Goal: Information Seeking & Learning: Find specific fact

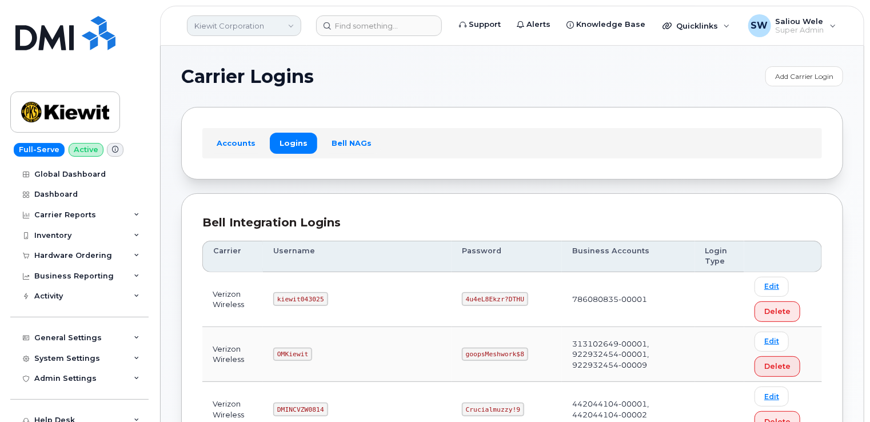
click at [276, 25] on link "Kiewit Corporation" at bounding box center [244, 25] width 114 height 21
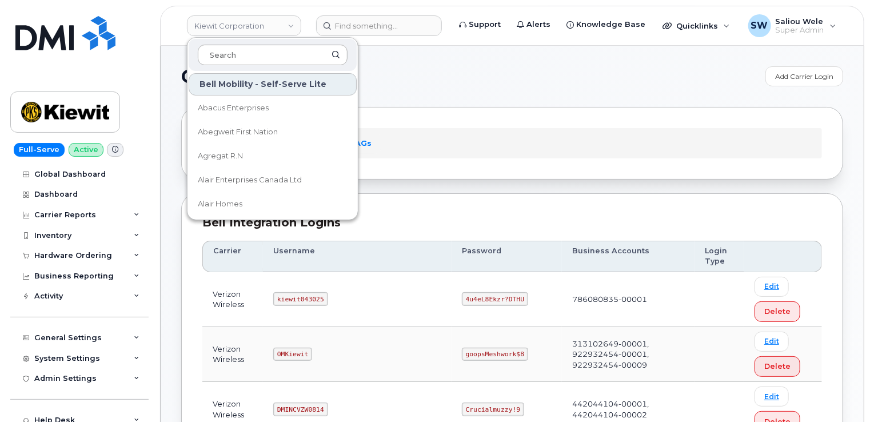
click at [257, 55] on input at bounding box center [273, 55] width 150 height 21
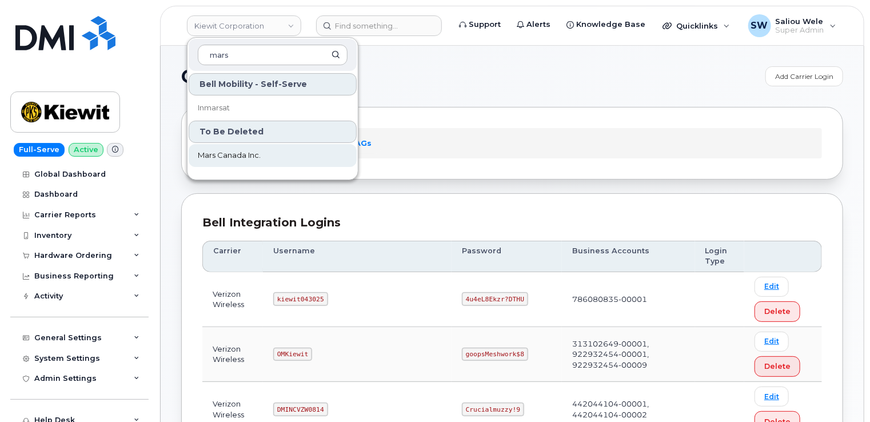
type input "mars"
click at [245, 152] on span "Mars Canada Inc." at bounding box center [229, 155] width 63 height 11
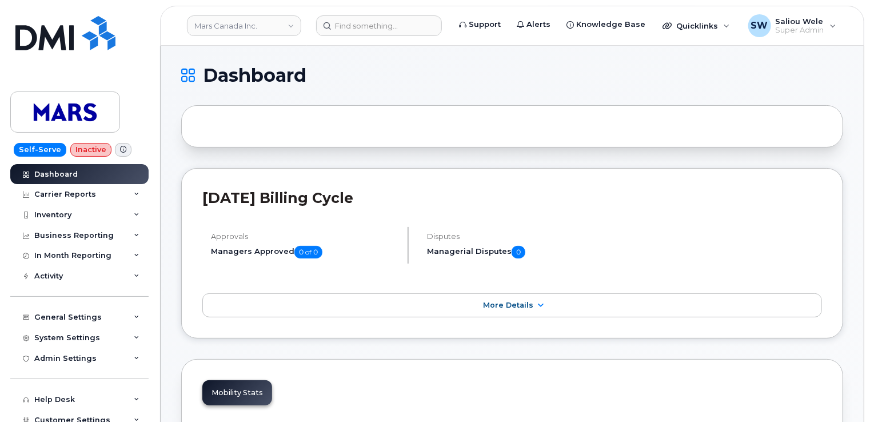
click at [339, 125] on div at bounding box center [512, 126] width 662 height 42
click at [198, 126] on div at bounding box center [512, 126] width 662 height 42
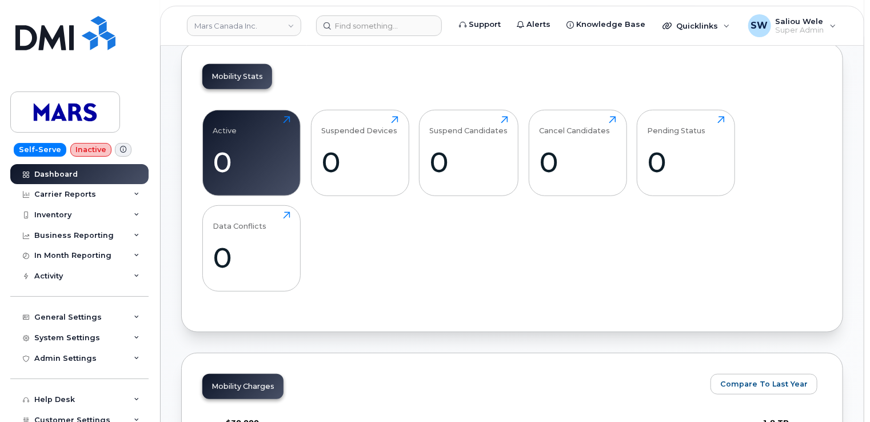
scroll to position [305, 0]
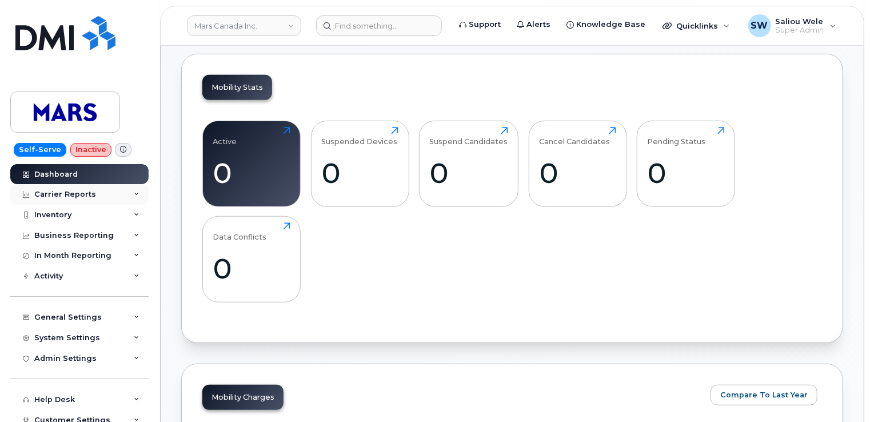
click at [74, 194] on div "Carrier Reports" at bounding box center [65, 194] width 62 height 9
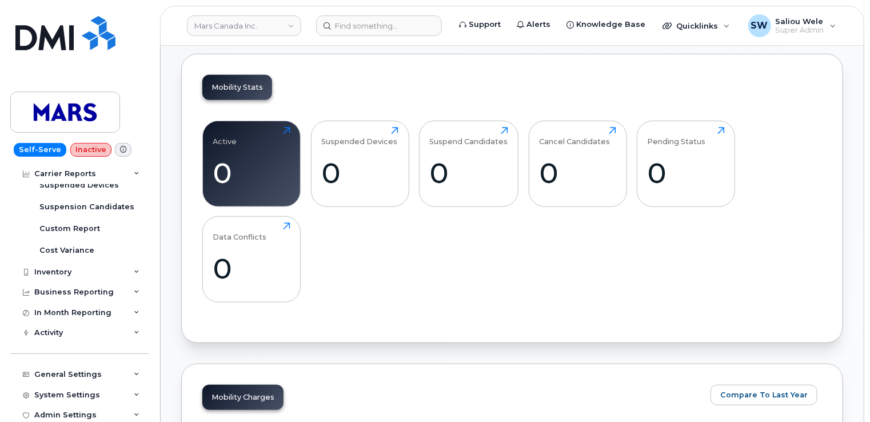
scroll to position [223, 0]
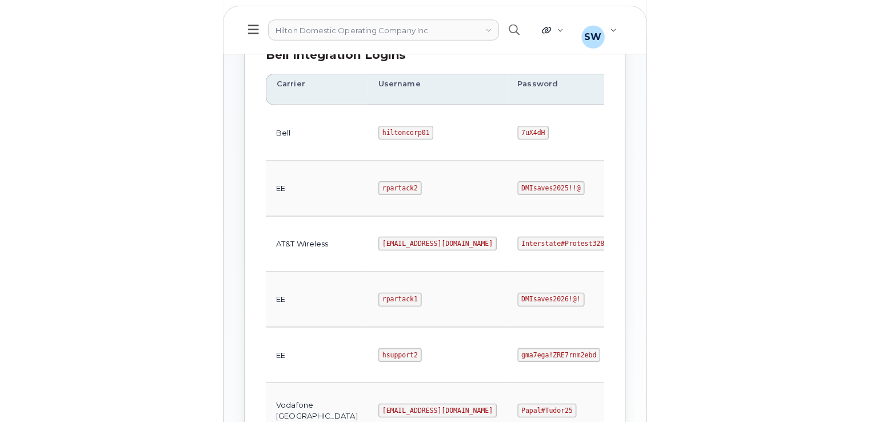
scroll to position [327, 0]
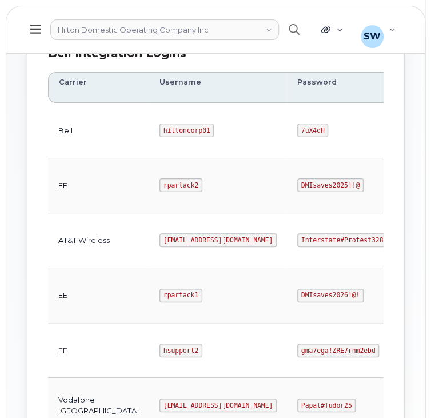
click at [297, 241] on code "Interstate#Protest328" at bounding box center [342, 240] width 90 height 14
drag, startPoint x: 281, startPoint y: 241, endPoint x: 252, endPoint y: 239, distance: 29.2
click at [297, 239] on code "Interstate#Protest328" at bounding box center [342, 240] width 90 height 14
copy code "Interstate#Protest328"
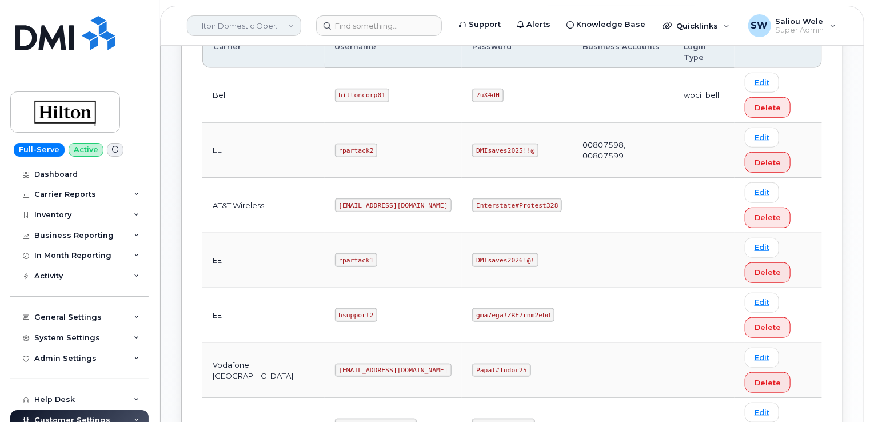
click at [293, 25] on link "Hilton Domestic Operating Company Inc" at bounding box center [244, 25] width 114 height 21
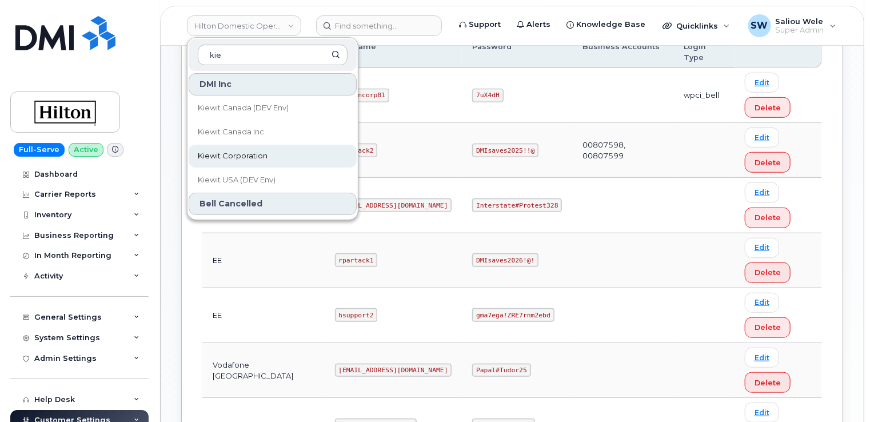
type input "kie"
click at [258, 159] on span "Kiewit Corporation" at bounding box center [233, 155] width 70 height 11
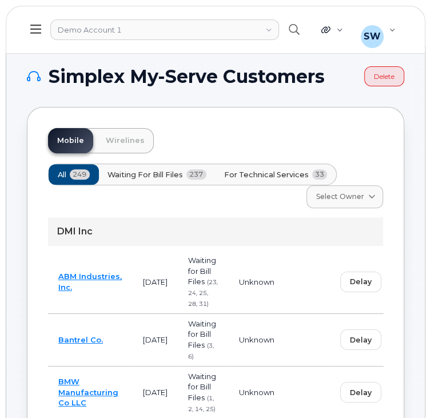
click at [37, 32] on icon at bounding box center [35, 29] width 11 height 13
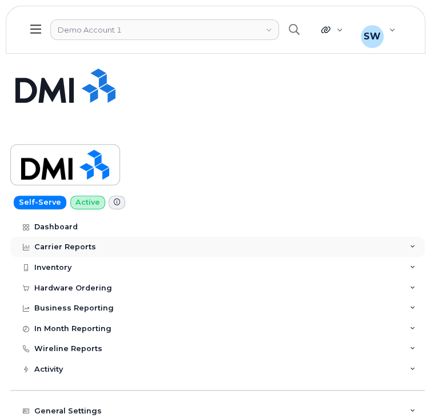
click at [67, 247] on div "Carrier Reports" at bounding box center [65, 246] width 62 height 9
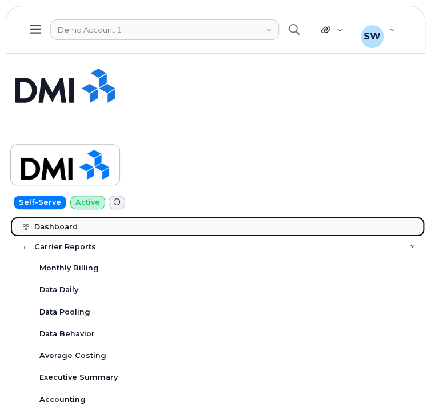
click at [40, 223] on div "Dashboard" at bounding box center [55, 226] width 43 height 9
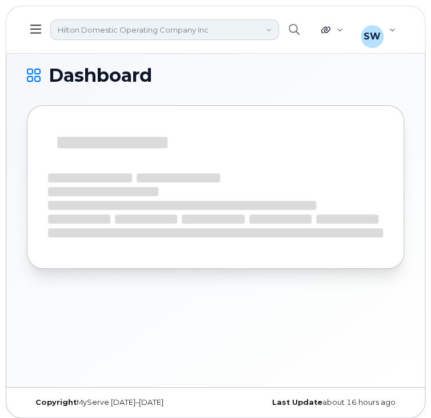
click at [189, 30] on link "Hilton Domestic Operating Company Inc" at bounding box center [164, 29] width 229 height 21
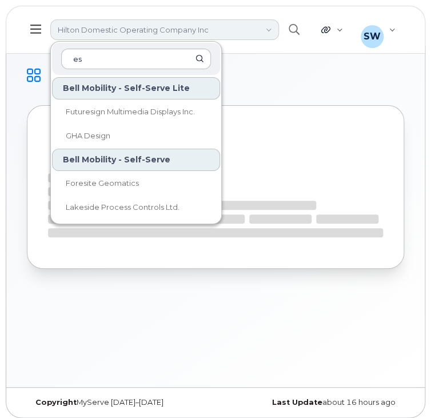
type input "e"
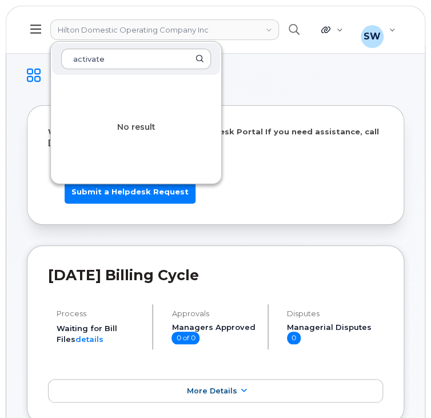
type input "activate"
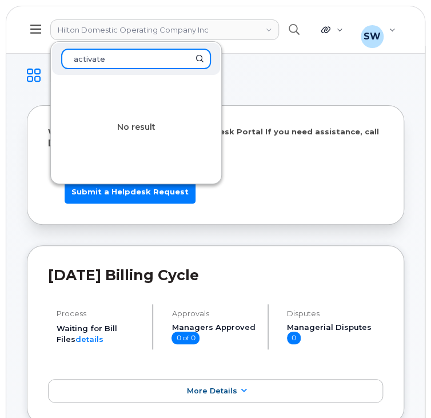
drag, startPoint x: 145, startPoint y: 58, endPoint x: 105, endPoint y: 65, distance: 40.6
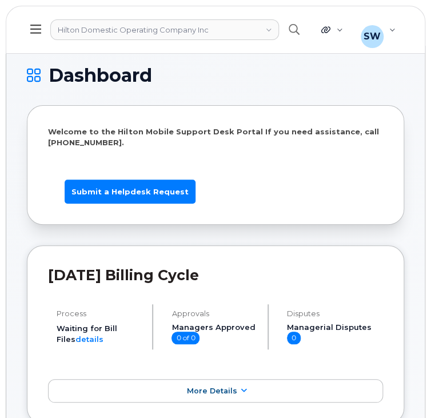
click at [364, 73] on h1 "Dashboard" at bounding box center [212, 75] width 371 height 18
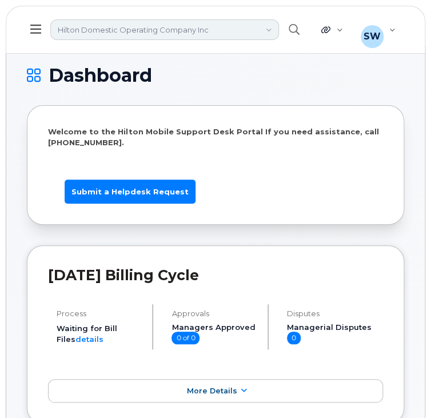
click at [121, 31] on link "Hilton Domestic Operating Company Inc" at bounding box center [164, 29] width 229 height 21
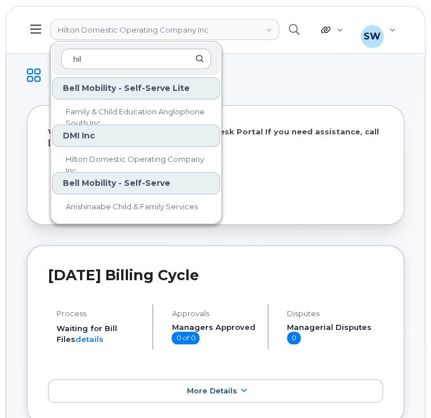
type input "hil"
click at [112, 135] on div "DMI Inc" at bounding box center [136, 136] width 168 height 22
drag, startPoint x: 329, startPoint y: 67, endPoint x: 322, endPoint y: 70, distance: 8.0
click at [330, 67] on h1 "Dashboard" at bounding box center [212, 75] width 371 height 18
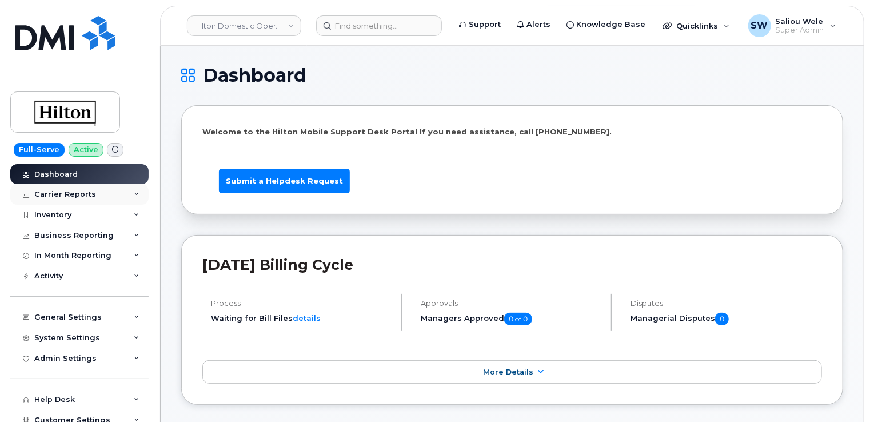
click at [62, 195] on div "Carrier Reports" at bounding box center [65, 194] width 62 height 9
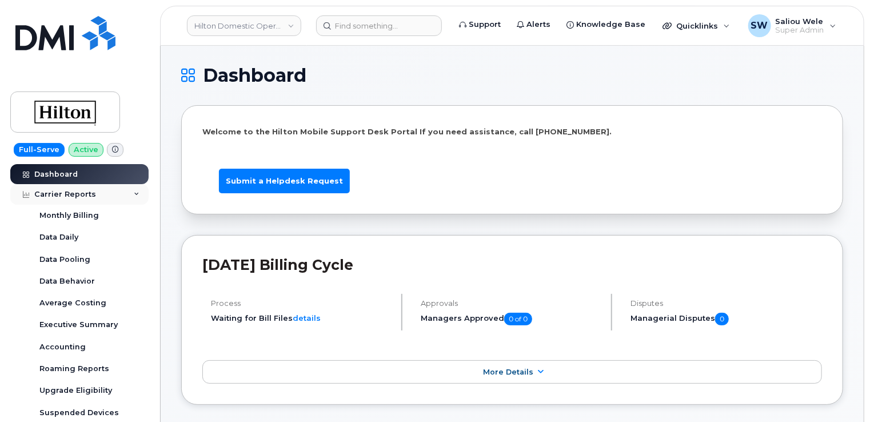
click at [62, 194] on div "Carrier Reports" at bounding box center [65, 194] width 62 height 9
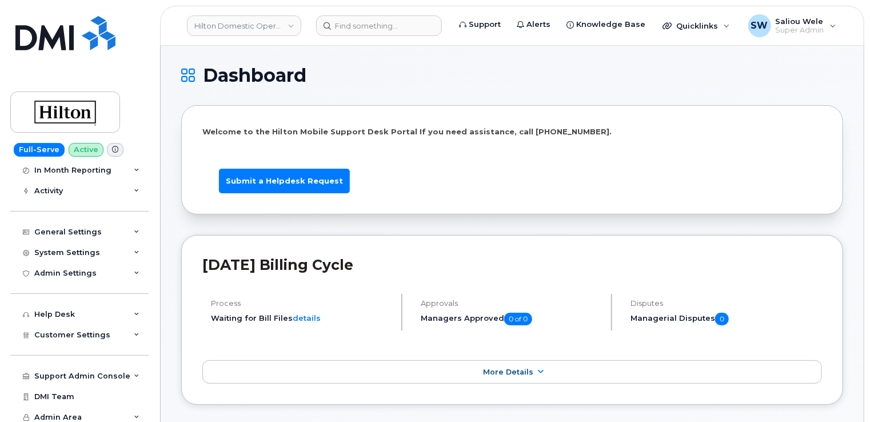
scroll to position [89, 0]
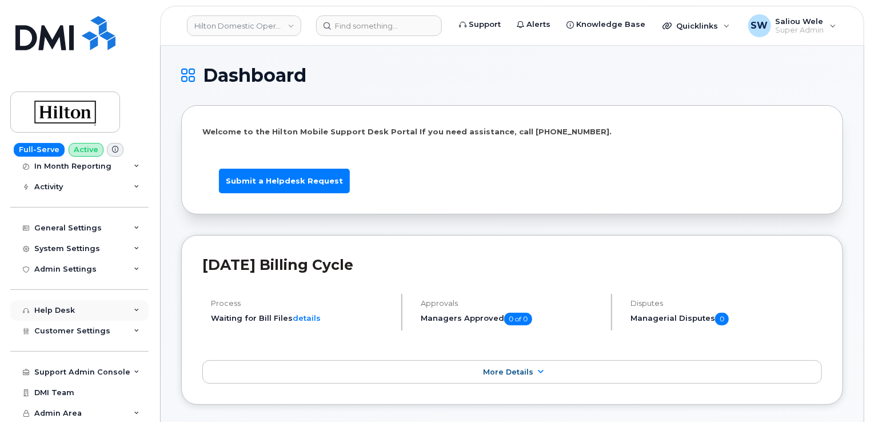
click at [63, 309] on div "Help Desk" at bounding box center [54, 310] width 41 height 9
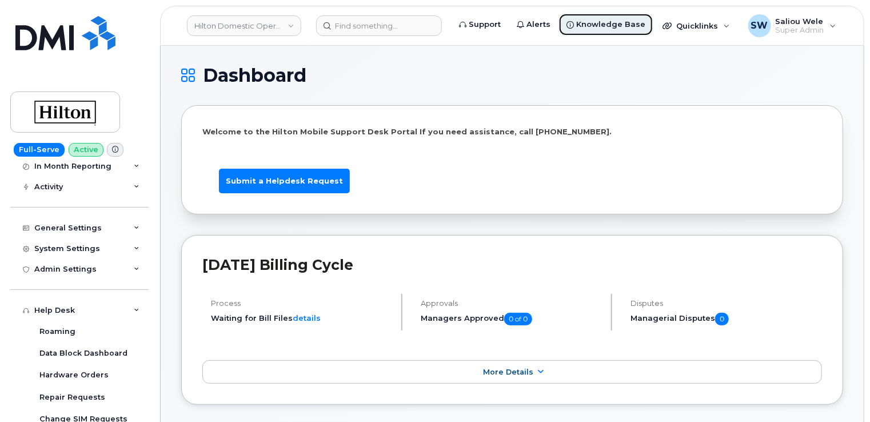
click at [430, 22] on span "Knowledge Base" at bounding box center [610, 24] width 69 height 11
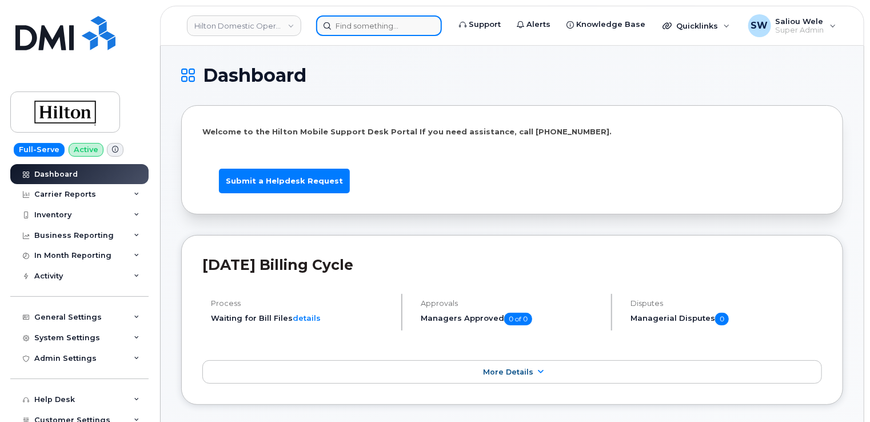
click at [371, 26] on input at bounding box center [379, 25] width 126 height 21
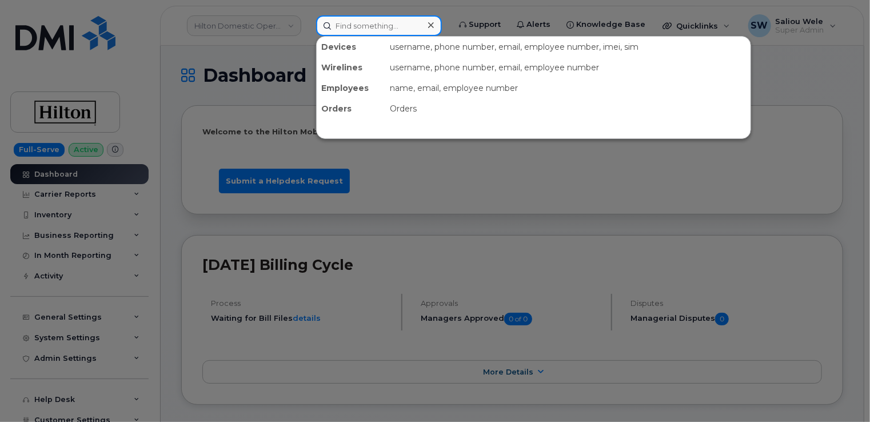
paste input "(503) 833-2458"
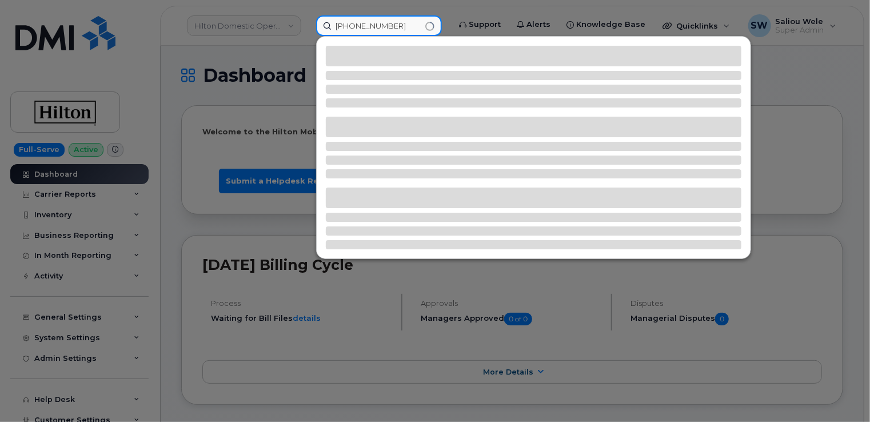
type input "(503) 833-2458"
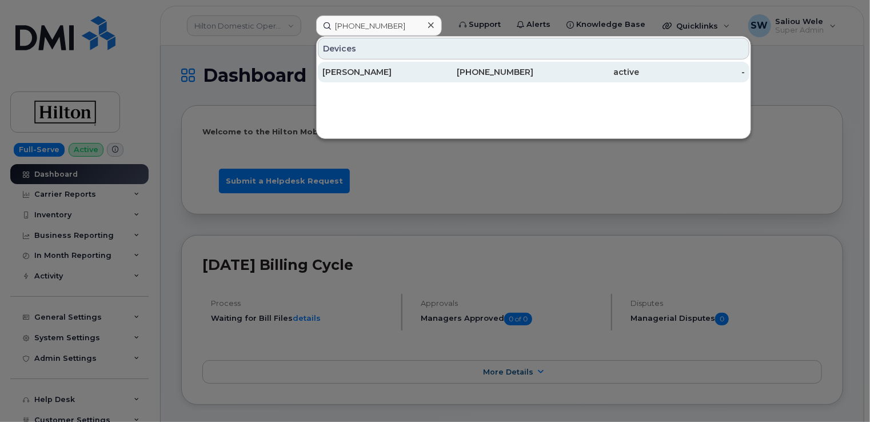
click at [363, 70] on div "[PERSON_NAME]" at bounding box center [375, 71] width 106 height 11
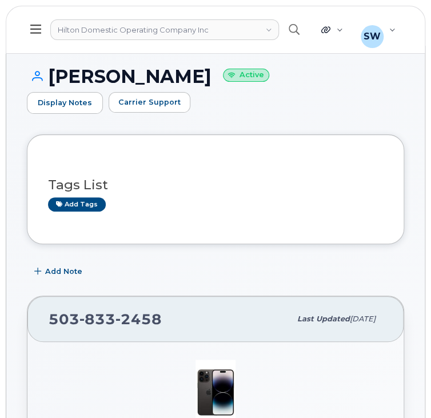
drag, startPoint x: 430, startPoint y: 66, endPoint x: 433, endPoint y: 80, distance: 14.7
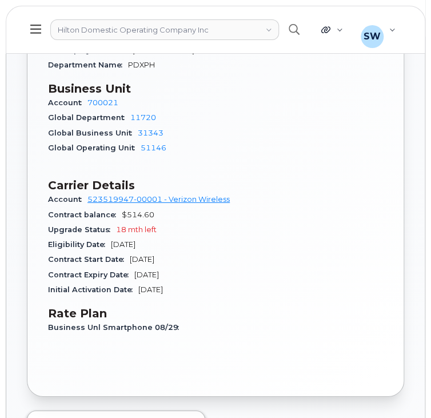
scroll to position [677, 0]
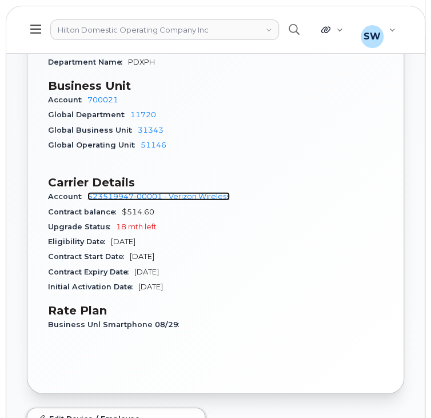
click at [182, 192] on link "523519947-00001 - Verizon Wireless" at bounding box center [158, 196] width 142 height 9
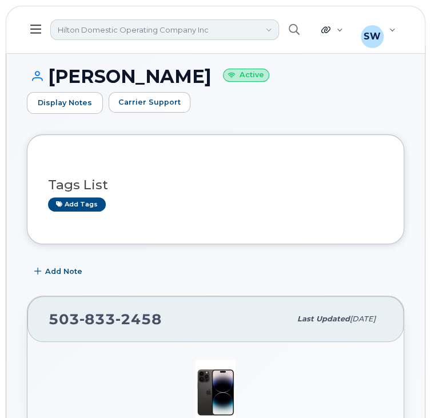
click at [138, 36] on link "Hilton Domestic Operating Company Inc" at bounding box center [164, 29] width 229 height 21
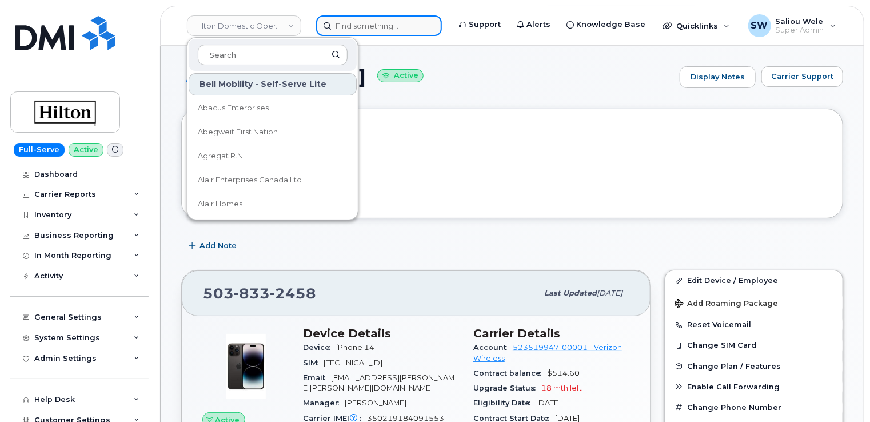
click at [430, 22] on input at bounding box center [379, 25] width 126 height 21
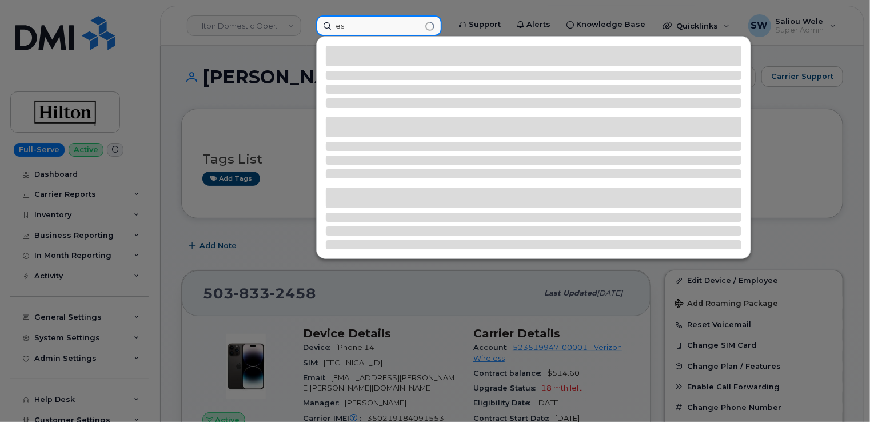
type input "e"
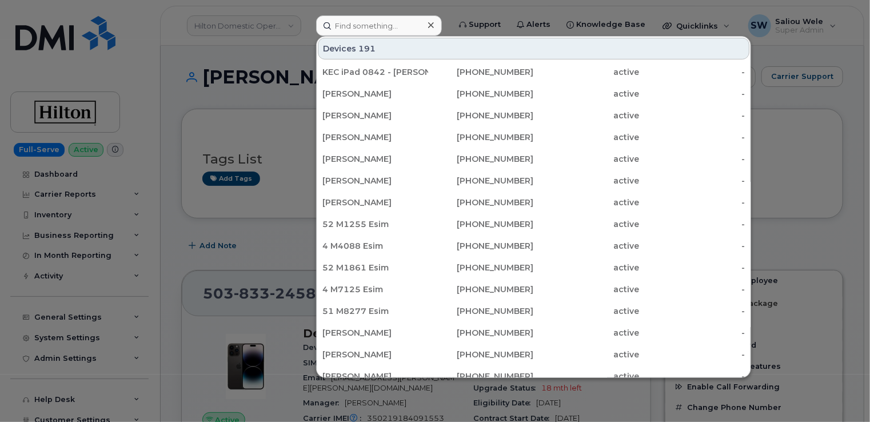
click at [168, 28] on div at bounding box center [435, 211] width 870 height 422
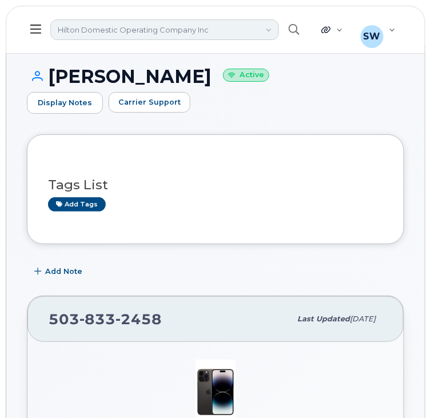
click at [78, 29] on link "Hilton Domestic Operating Company Inc" at bounding box center [164, 29] width 229 height 21
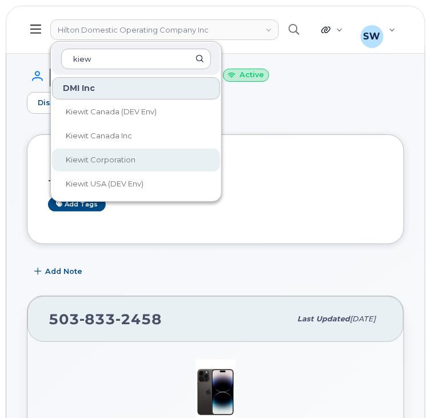
type input "kiew"
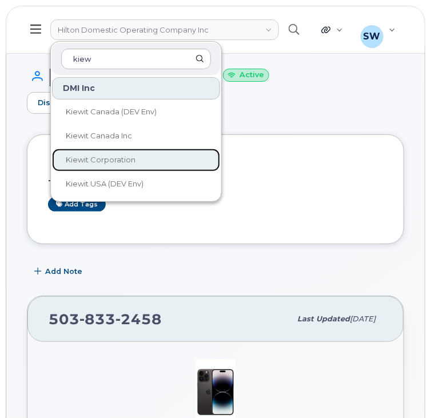
click at [139, 161] on link "Kiewit Corporation" at bounding box center [136, 160] width 168 height 23
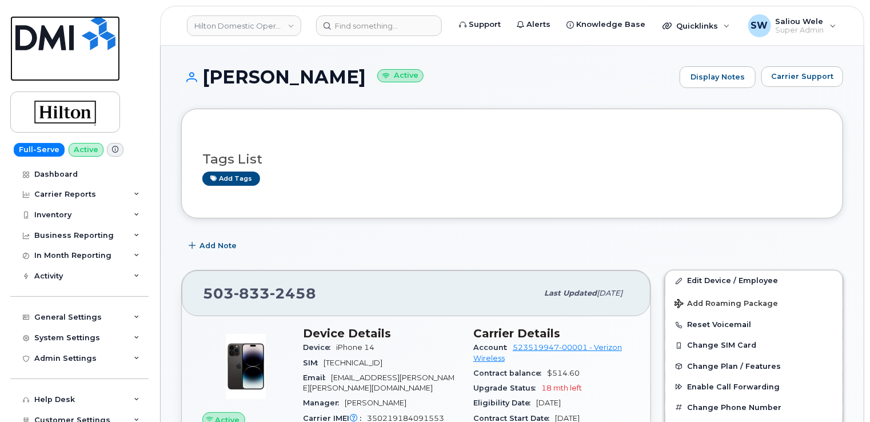
click at [67, 35] on img at bounding box center [65, 33] width 100 height 34
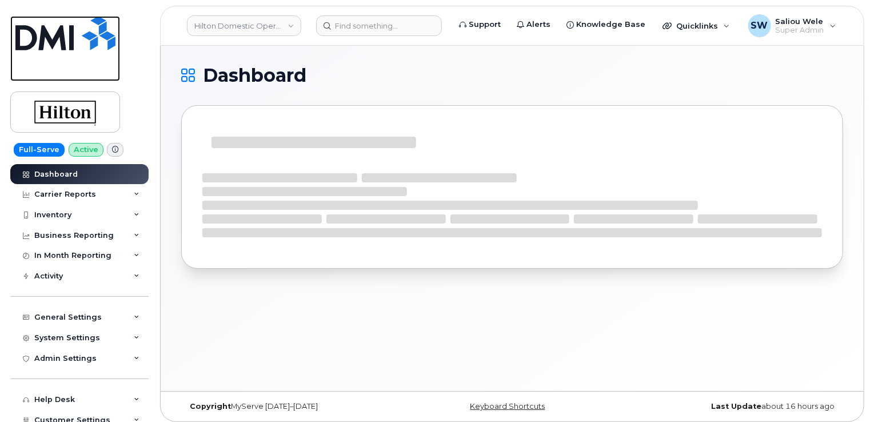
click at [94, 40] on img at bounding box center [65, 33] width 100 height 34
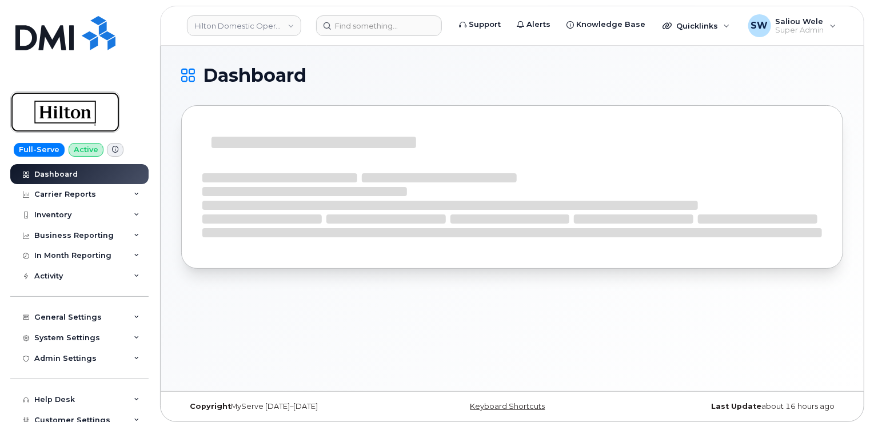
click at [71, 109] on img at bounding box center [65, 111] width 88 height 33
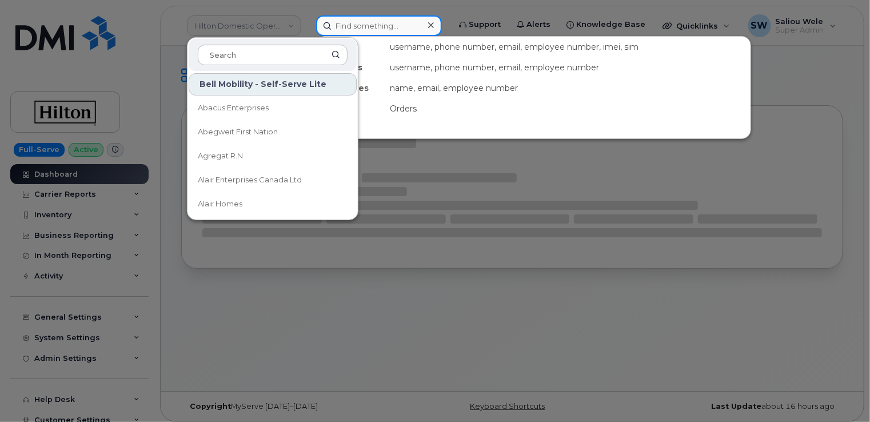
click at [352, 22] on input at bounding box center [379, 25] width 126 height 21
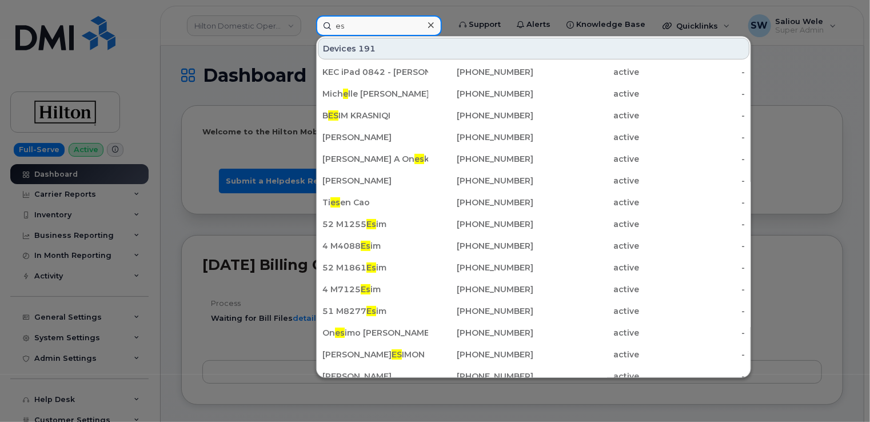
type input "e"
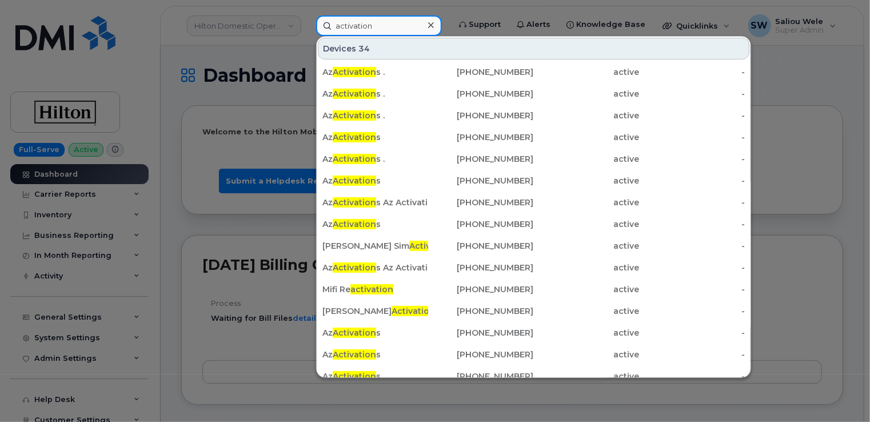
type input "activation"
click at [434, 23] on icon at bounding box center [431, 25] width 6 height 9
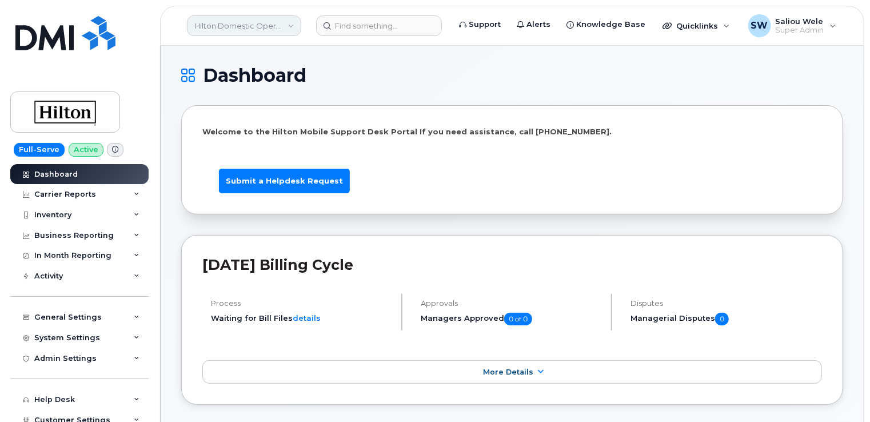
click at [247, 26] on link "Hilton Domestic Operating Company Inc" at bounding box center [244, 25] width 114 height 21
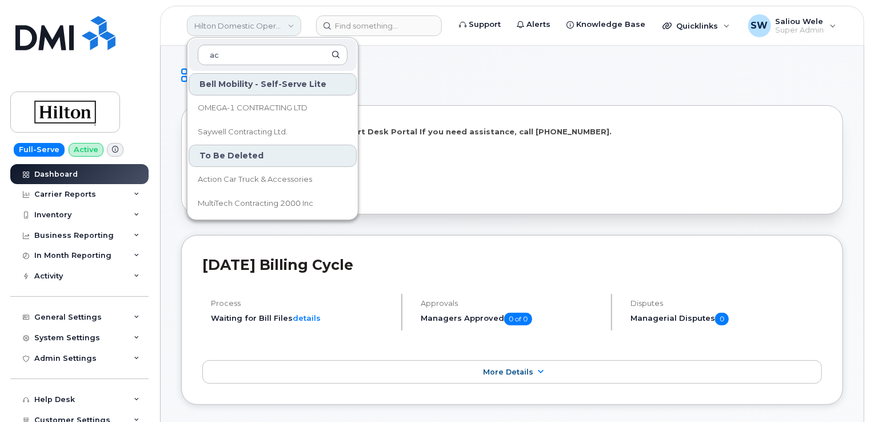
type input "a"
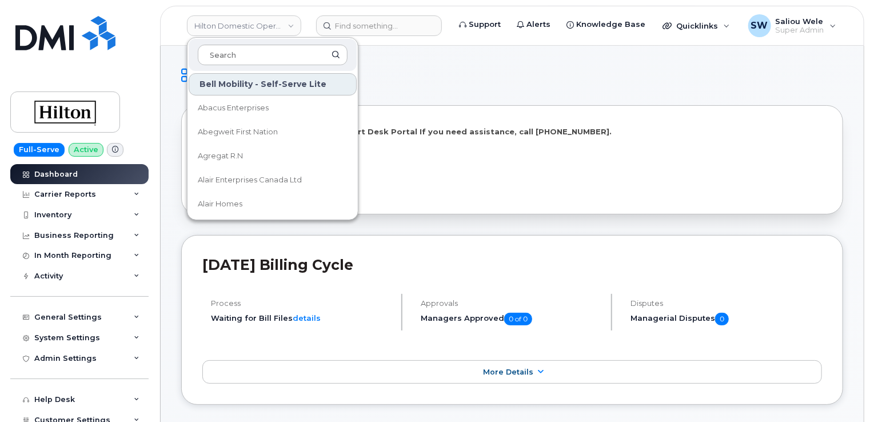
click at [441, 72] on h1 "Dashboard" at bounding box center [509, 75] width 656 height 18
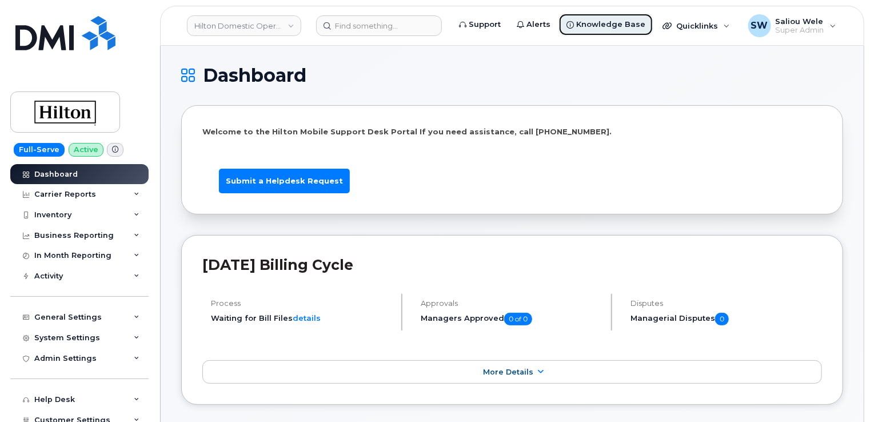
click at [604, 26] on span "Knowledge Base" at bounding box center [610, 24] width 69 height 11
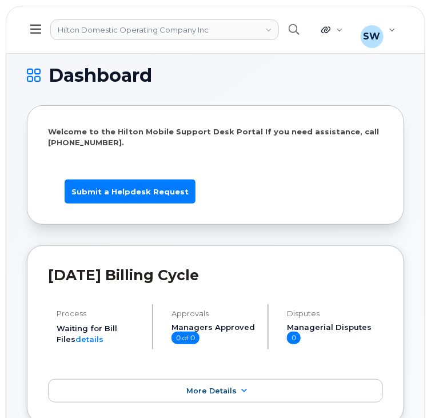
click at [37, 27] on icon at bounding box center [35, 29] width 11 height 13
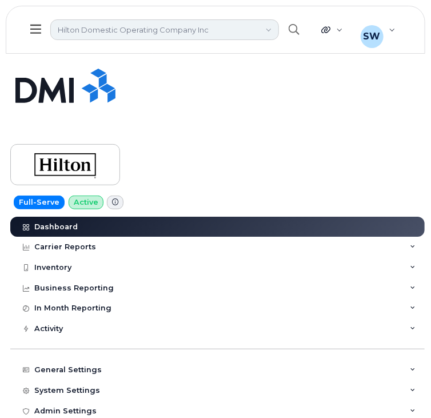
click at [117, 32] on link "Hilton Domestic Operating Company Inc" at bounding box center [164, 29] width 229 height 21
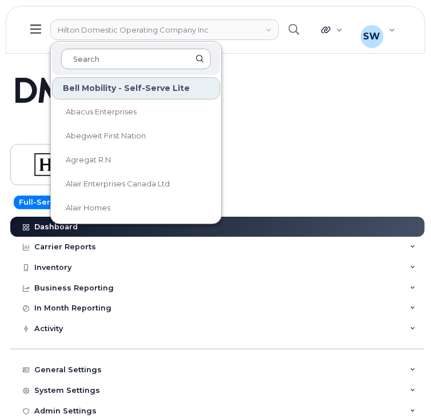
click at [110, 59] on input at bounding box center [136, 59] width 150 height 21
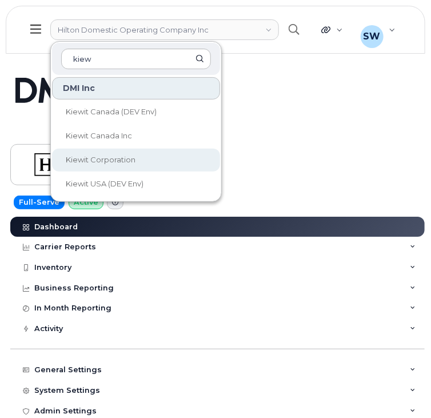
type input "kiew"
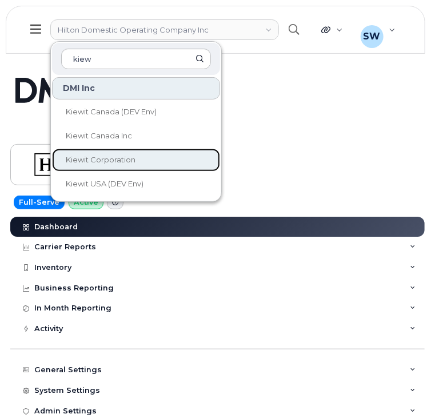
click at [118, 159] on span "Kiewit Corporation" at bounding box center [101, 159] width 70 height 9
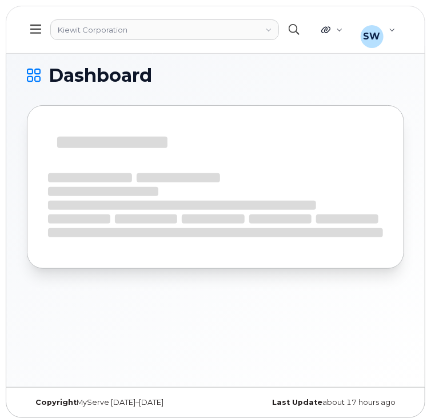
click at [297, 29] on icon "button" at bounding box center [294, 29] width 11 height 11
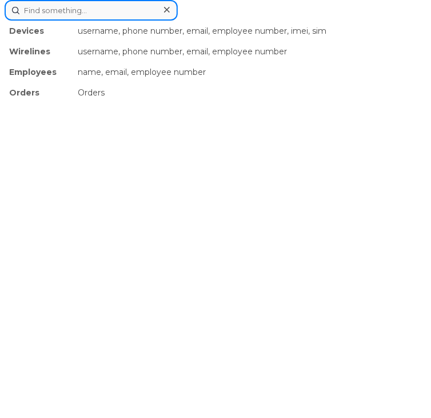
click at [95, 11] on input at bounding box center [91, 10] width 173 height 21
paste input "3612309214"
type input "3612309214"
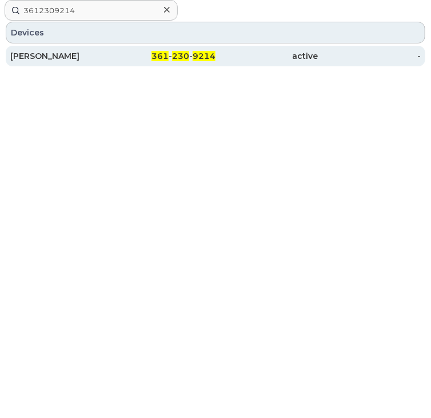
click at [48, 58] on div "GEONNA LINDER" at bounding box center [61, 55] width 103 height 11
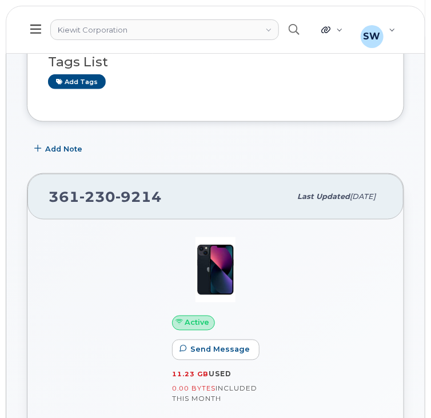
scroll to position [250, 0]
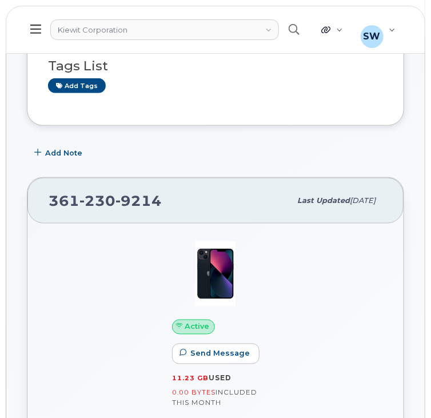
click at [37, 31] on icon at bounding box center [35, 29] width 11 height 13
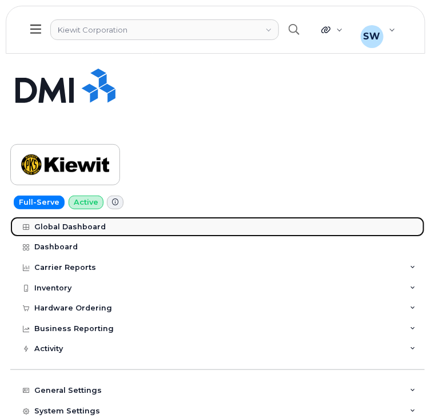
click at [69, 229] on div "Global Dashboard" at bounding box center [69, 226] width 71 height 9
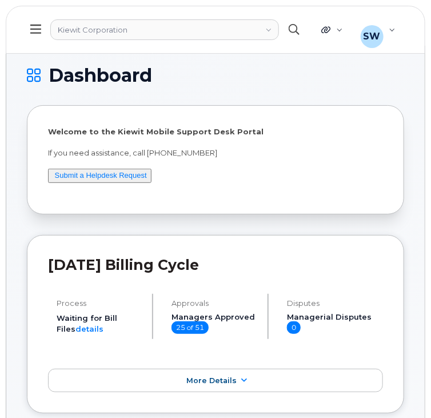
click at [297, 26] on icon "button" at bounding box center [294, 29] width 11 height 11
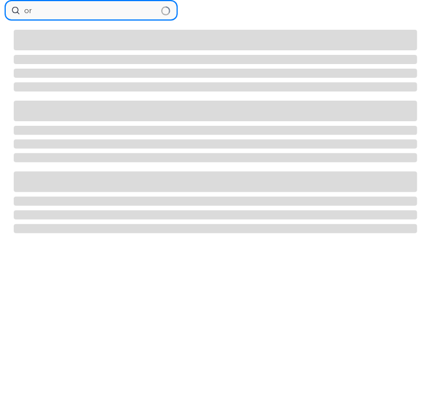
type input "o"
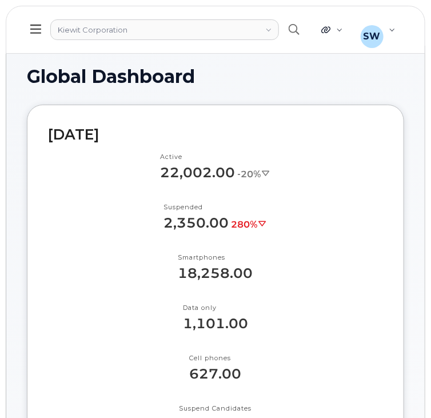
click at [39, 31] on icon at bounding box center [35, 29] width 11 height 13
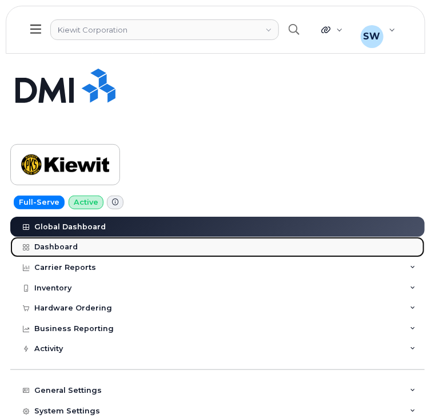
click at [47, 246] on div "Dashboard" at bounding box center [55, 246] width 43 height 9
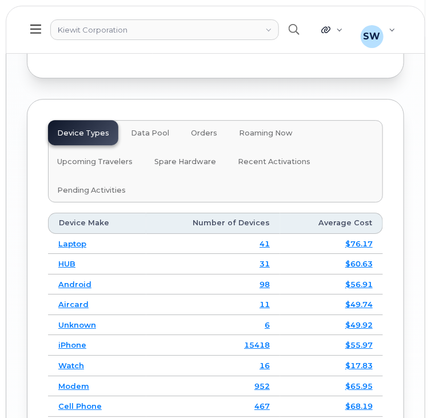
scroll to position [1878, 0]
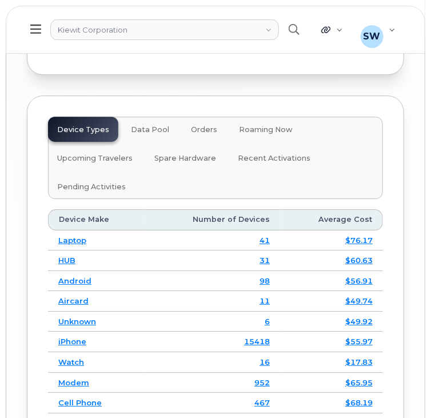
click at [201, 131] on span "Orders" at bounding box center [204, 129] width 26 height 9
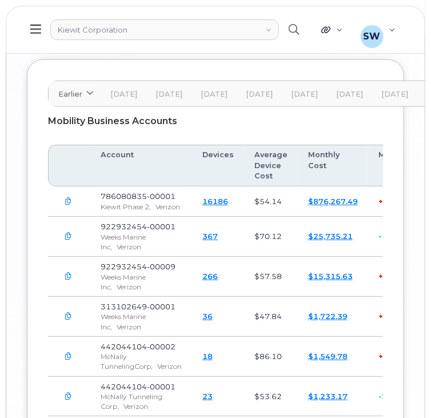
scroll to position [2442, 0]
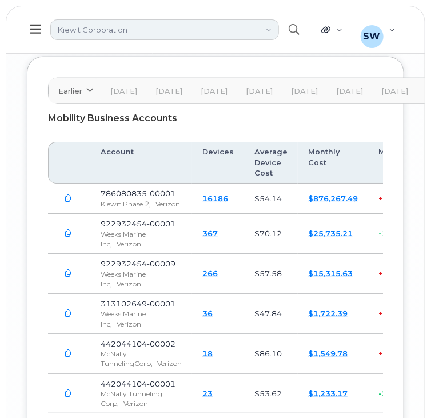
click at [157, 27] on link "Kiewit Corporation" at bounding box center [164, 29] width 229 height 21
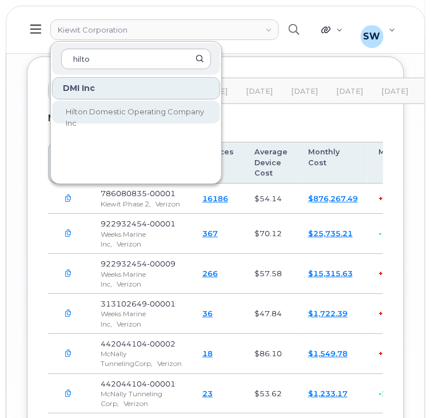
type input "hilto"
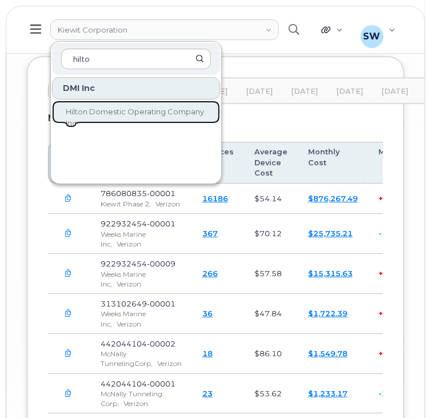
click at [132, 115] on span "Hilton Domestic Operating Company Inc" at bounding box center [135, 117] width 138 height 21
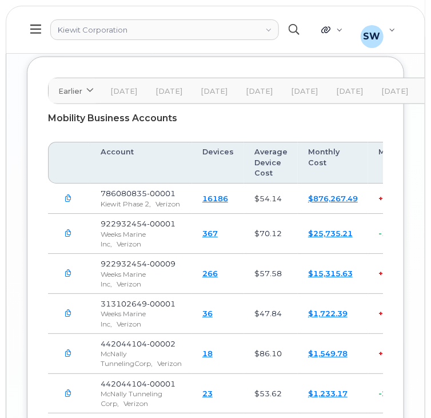
click at [295, 26] on icon "button" at bounding box center [294, 29] width 11 height 11
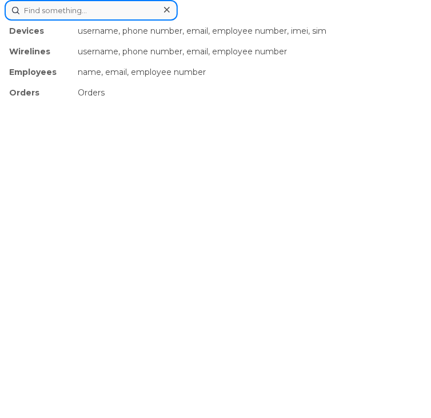
click at [102, 11] on input at bounding box center [91, 10] width 173 height 21
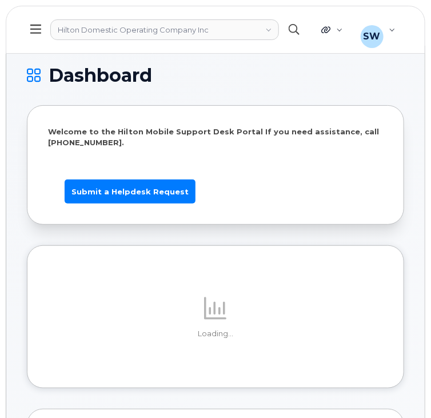
click at [291, 28] on icon "button" at bounding box center [294, 29] width 11 height 11
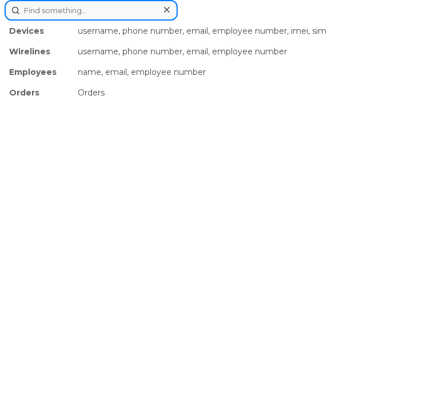
click at [119, 9] on input at bounding box center [91, 10] width 173 height 21
paste input "361-385-0509"
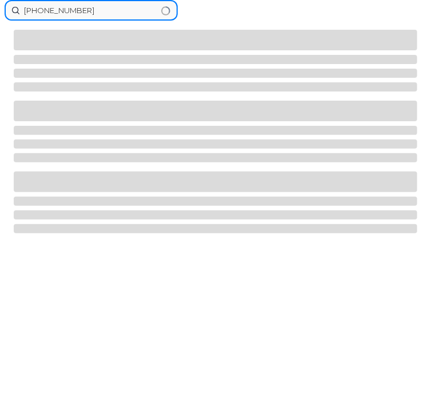
type input "361-385-0509"
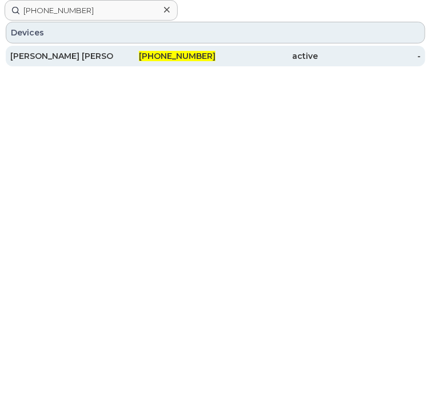
click at [46, 57] on div "Joel Gonzalez Mojena" at bounding box center [61, 55] width 103 height 11
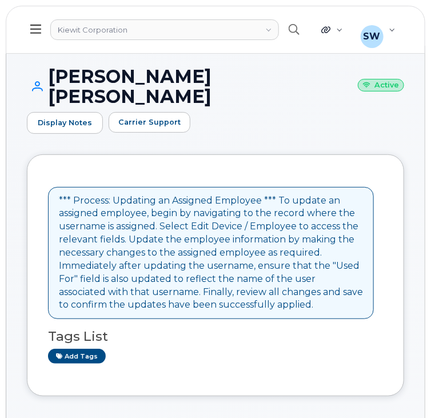
drag, startPoint x: 430, startPoint y: 20, endPoint x: 419, endPoint y: 67, distance: 48.8
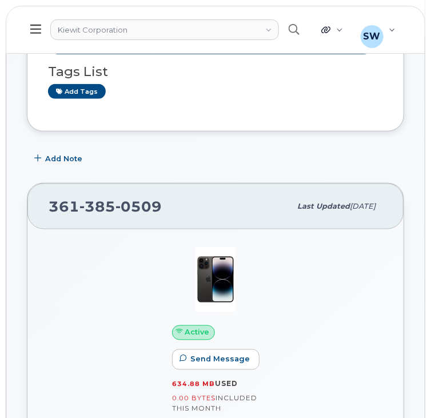
scroll to position [271, 0]
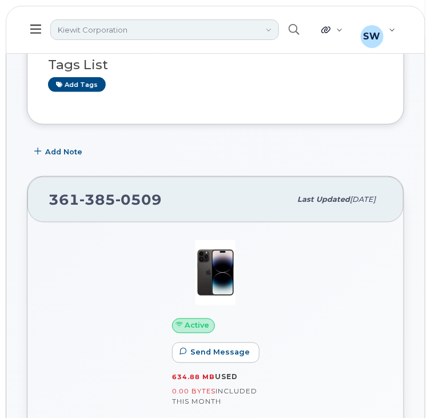
click at [139, 29] on link "Kiewit Corporation" at bounding box center [164, 29] width 229 height 21
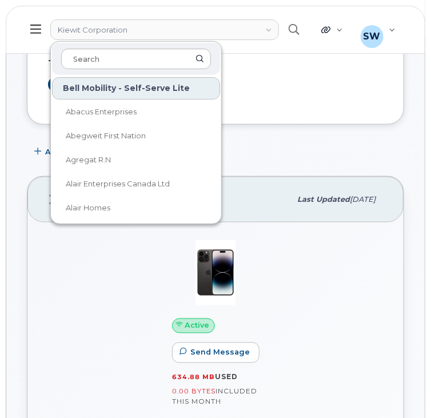
drag, startPoint x: 114, startPoint y: 58, endPoint x: 114, endPoint y: 43, distance: 14.3
click at [114, 57] on input at bounding box center [136, 59] width 150 height 21
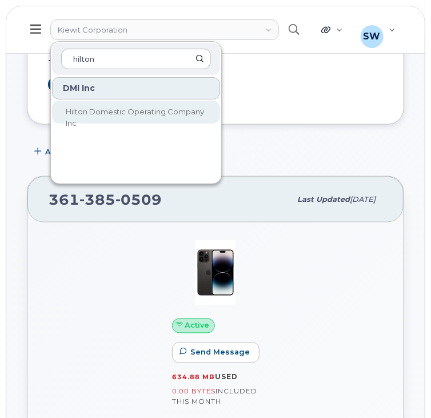
type input "hilton"
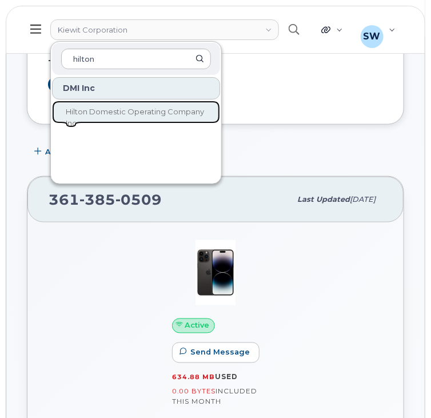
click at [105, 111] on span "Hilton Domestic Operating Company Inc" at bounding box center [135, 117] width 138 height 21
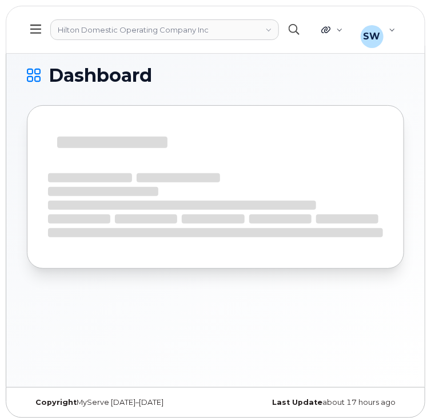
click at [299, 26] on icon "button" at bounding box center [294, 29] width 11 height 11
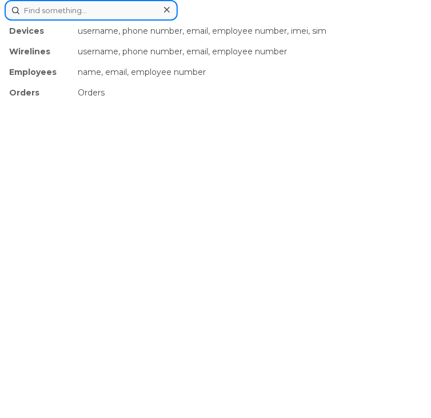
click at [82, 9] on input at bounding box center [91, 10] width 173 height 21
paste input "[PHONE_NUMBER]"
type input "[PHONE_NUMBER]"
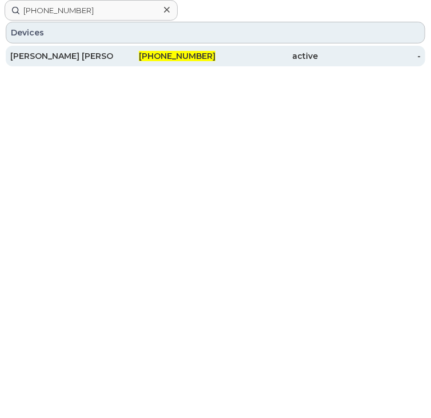
click at [75, 53] on div "[PERSON_NAME] [PERSON_NAME]" at bounding box center [61, 55] width 103 height 11
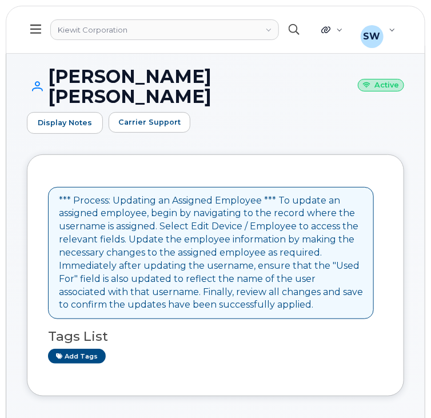
click at [294, 27] on icon "button" at bounding box center [294, 29] width 11 height 11
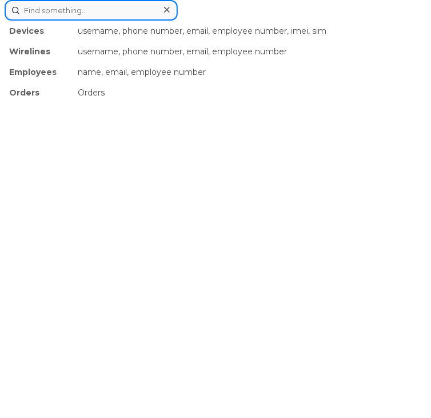
click at [68, 15] on input at bounding box center [91, 10] width 173 height 21
paste input "8174128786"
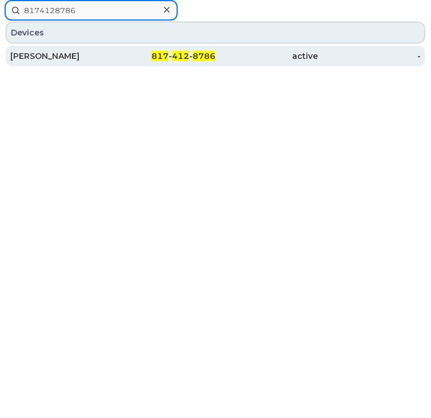
type input "8174128786"
click at [39, 54] on div "[PERSON_NAME]" at bounding box center [61, 55] width 103 height 11
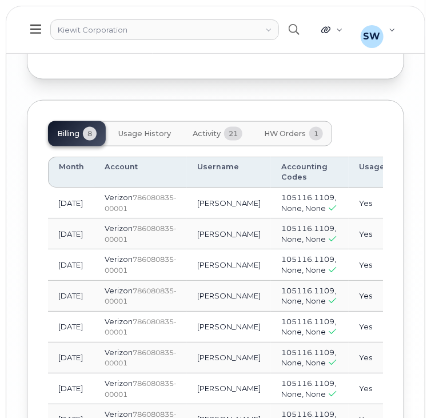
scroll to position [2464, 0]
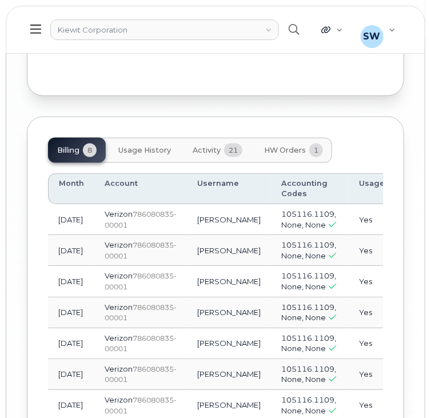
click at [39, 29] on icon at bounding box center [35, 29] width 11 height 9
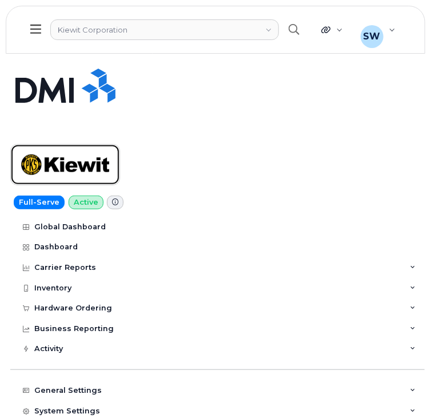
click at [80, 164] on img at bounding box center [65, 164] width 88 height 33
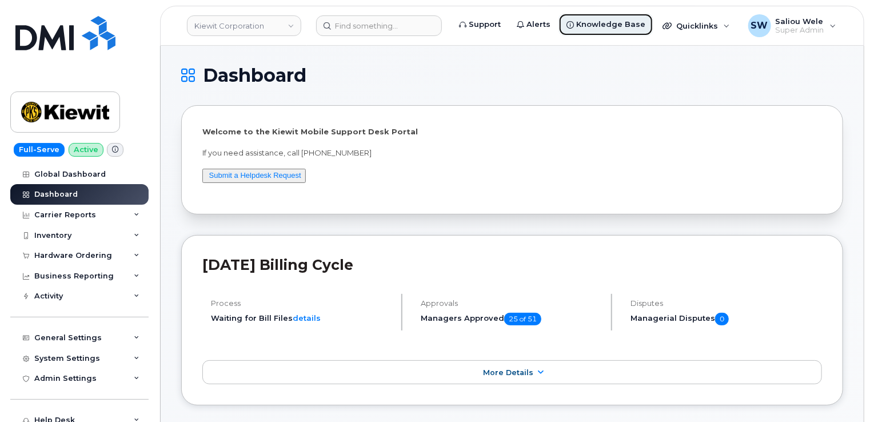
click at [430, 27] on span "Knowledge Base" at bounding box center [610, 24] width 69 height 11
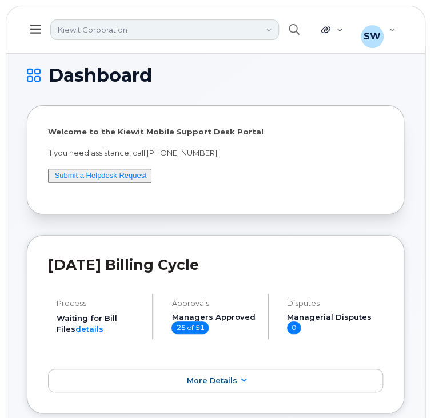
click at [133, 34] on link "Kiewit Corporation" at bounding box center [164, 29] width 229 height 21
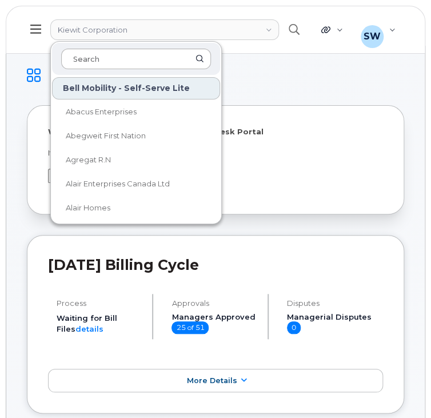
click at [95, 57] on input at bounding box center [136, 59] width 150 height 21
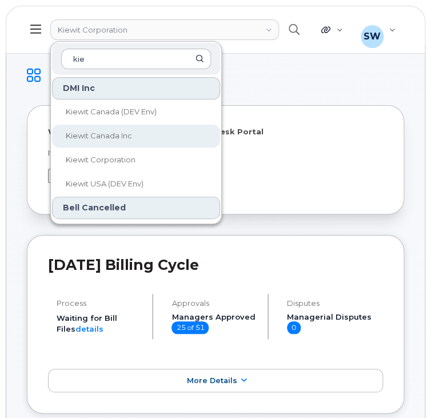
type input "kie"
click at [119, 138] on span "Kiewit Canada Inc" at bounding box center [99, 135] width 66 height 9
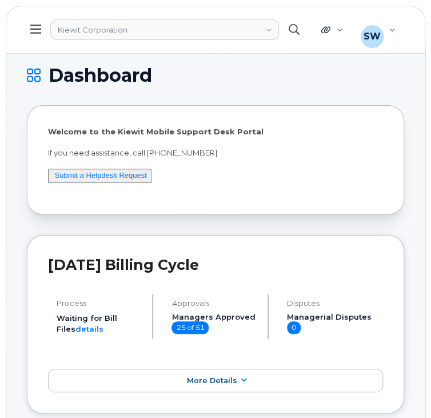
click at [294, 31] on icon "button" at bounding box center [294, 29] width 11 height 11
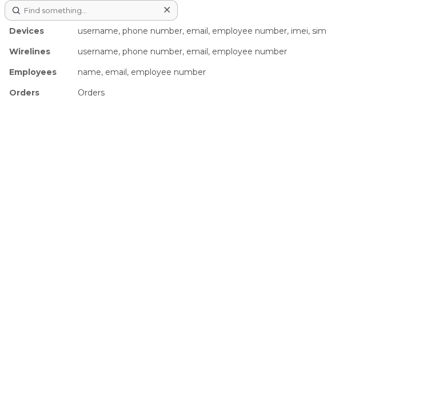
click at [169, 11] on icon at bounding box center [167, 10] width 6 height 6
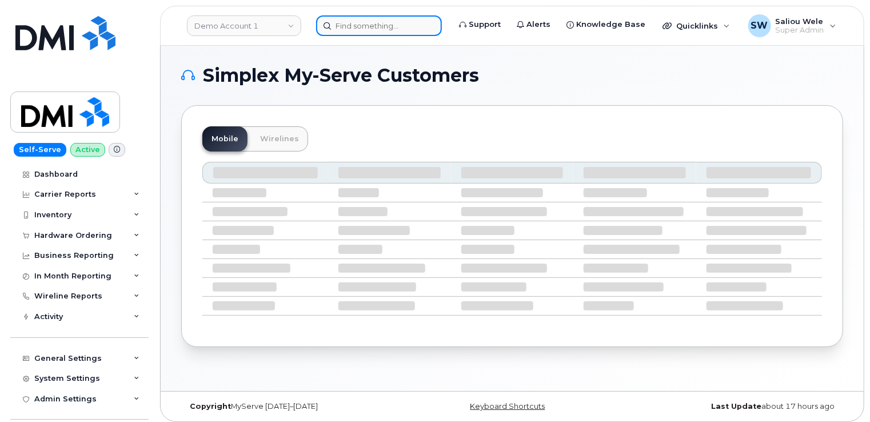
click at [411, 26] on input at bounding box center [379, 25] width 126 height 21
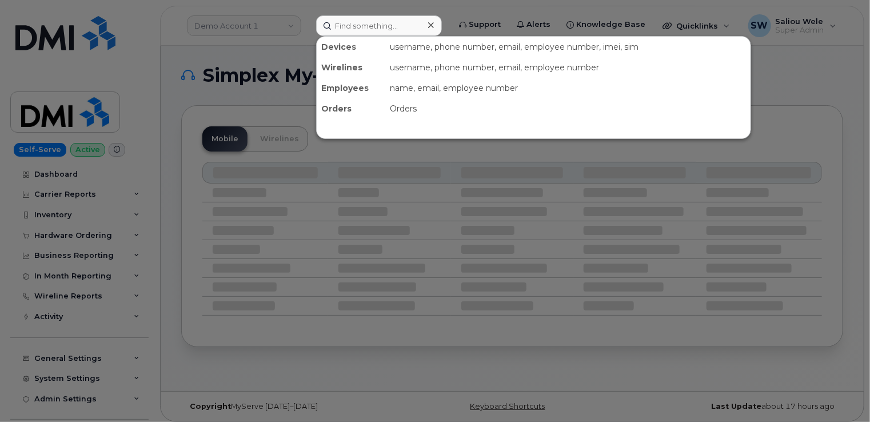
click at [329, 126] on div "Devices username, phone number, email, employee number, imei, sim Wirelines use…" at bounding box center [533, 87] width 435 height 103
click at [434, 25] on icon at bounding box center [431, 25] width 6 height 9
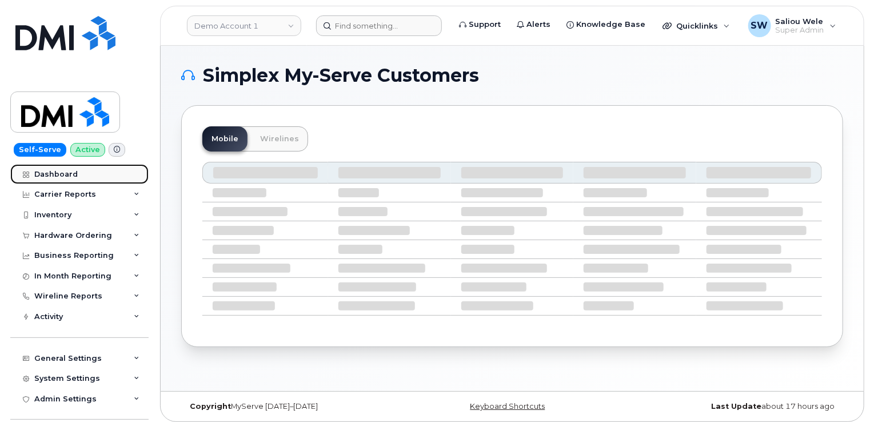
click at [62, 171] on div "Dashboard" at bounding box center [55, 174] width 43 height 9
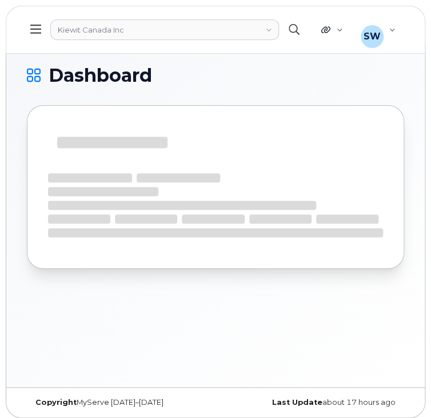
click at [294, 27] on icon "button" at bounding box center [294, 29] width 11 height 11
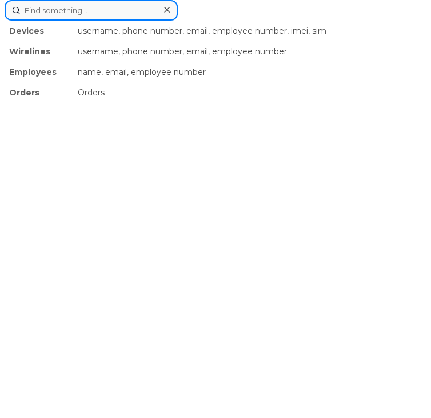
click at [93, 14] on input at bounding box center [91, 10] width 173 height 21
paste input "[PHONE_NUMBER]"
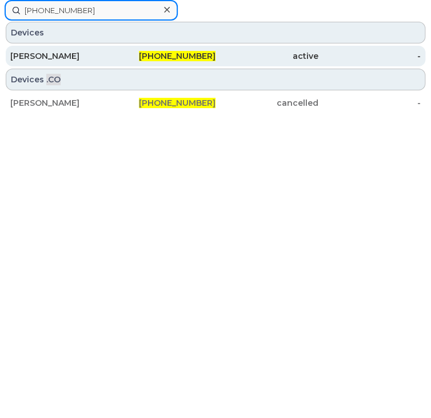
type input "[PHONE_NUMBER]"
click at [68, 58] on div "[PERSON_NAME]" at bounding box center [61, 55] width 103 height 11
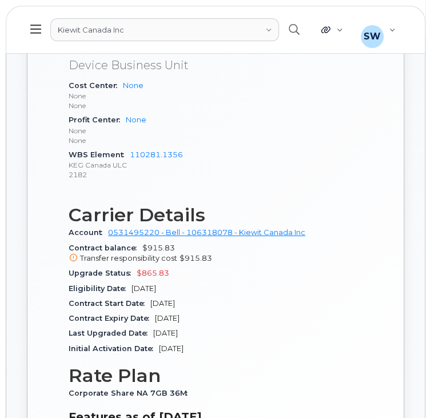
scroll to position [752, 0]
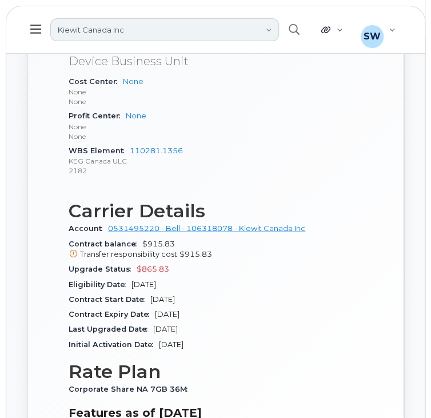
click at [141, 29] on link "Kiewit Canada Inc" at bounding box center [164, 29] width 229 height 23
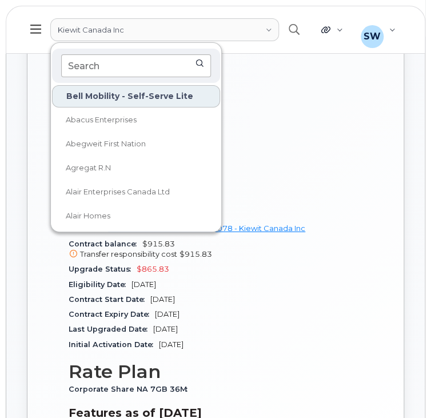
click at [122, 66] on input at bounding box center [136, 65] width 150 height 23
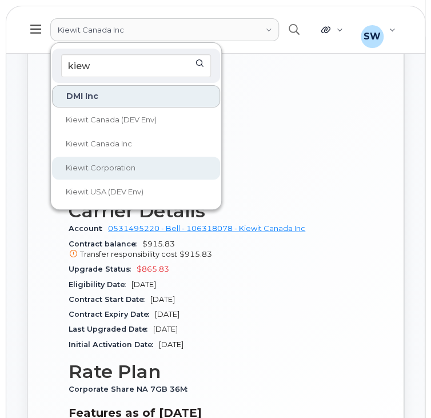
type input "kiew"
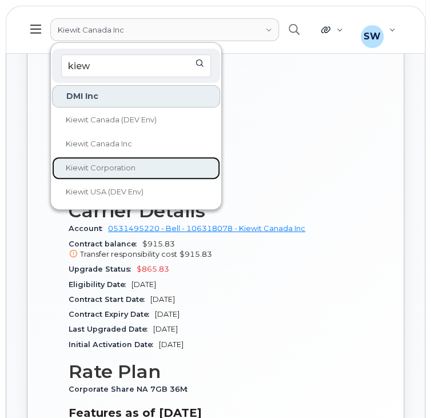
click at [117, 165] on span "Kiewit Corporation" at bounding box center [101, 167] width 70 height 9
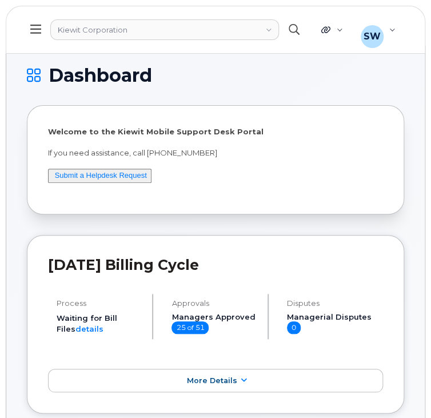
click at [299, 27] on icon "button" at bounding box center [294, 29] width 11 height 11
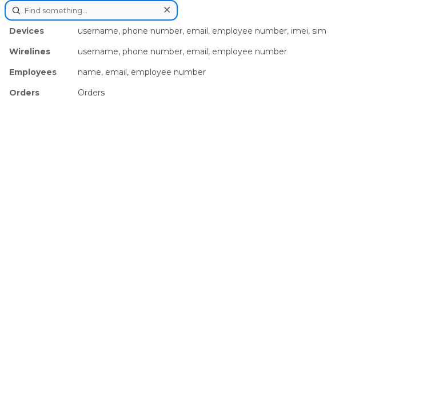
click at [49, 11] on input at bounding box center [91, 10] width 173 height 21
click at [45, 9] on input at bounding box center [91, 10] width 173 height 21
paste input "8175427976"
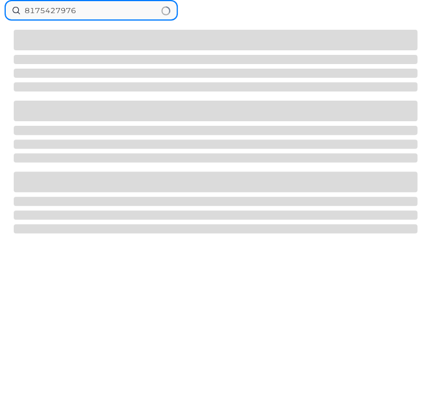
type input "8175427976"
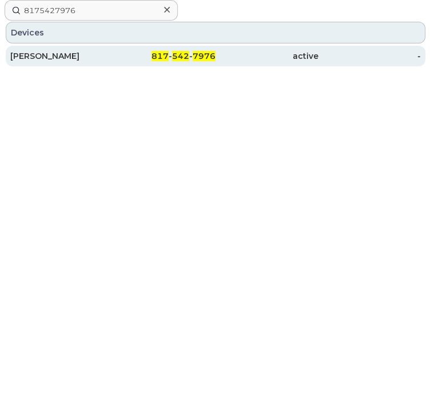
click at [49, 57] on div "Benjamin Caudell" at bounding box center [61, 55] width 103 height 11
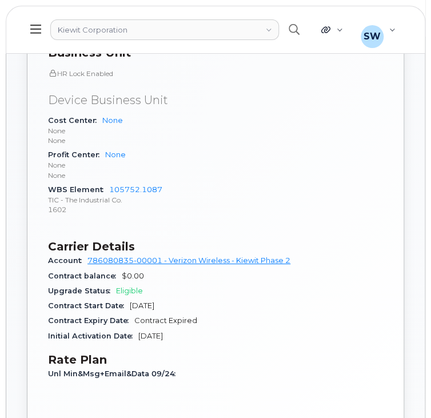
scroll to position [901, 0]
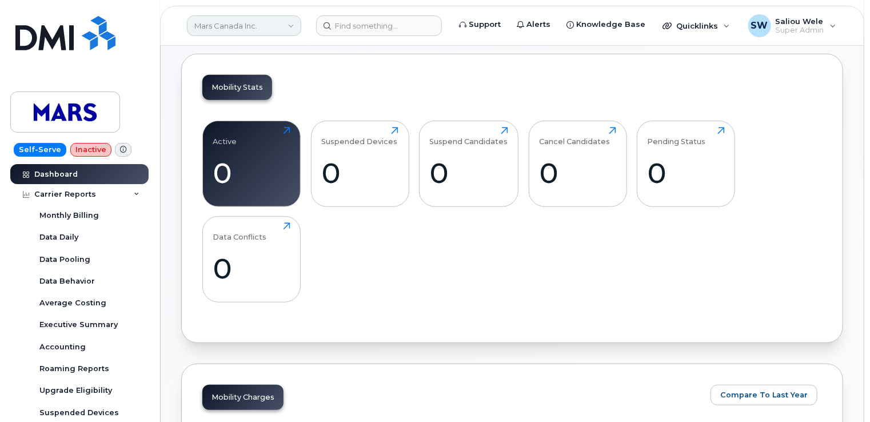
scroll to position [223, 0]
